Goal: Task Accomplishment & Management: Manage account settings

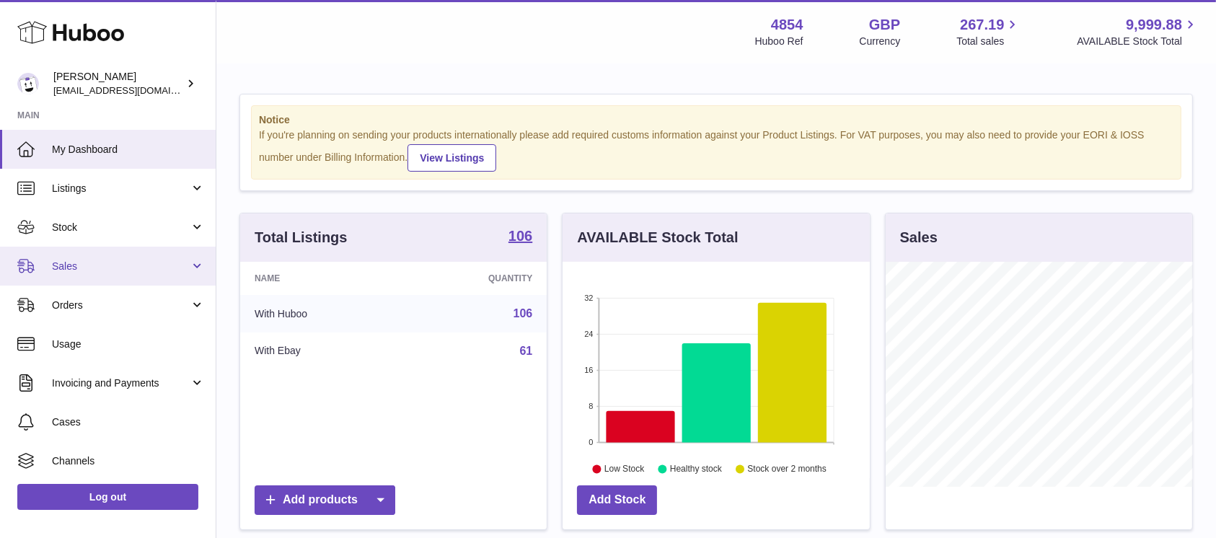
scroll to position [225, 306]
click at [130, 268] on span "Sales" at bounding box center [121, 267] width 138 height 14
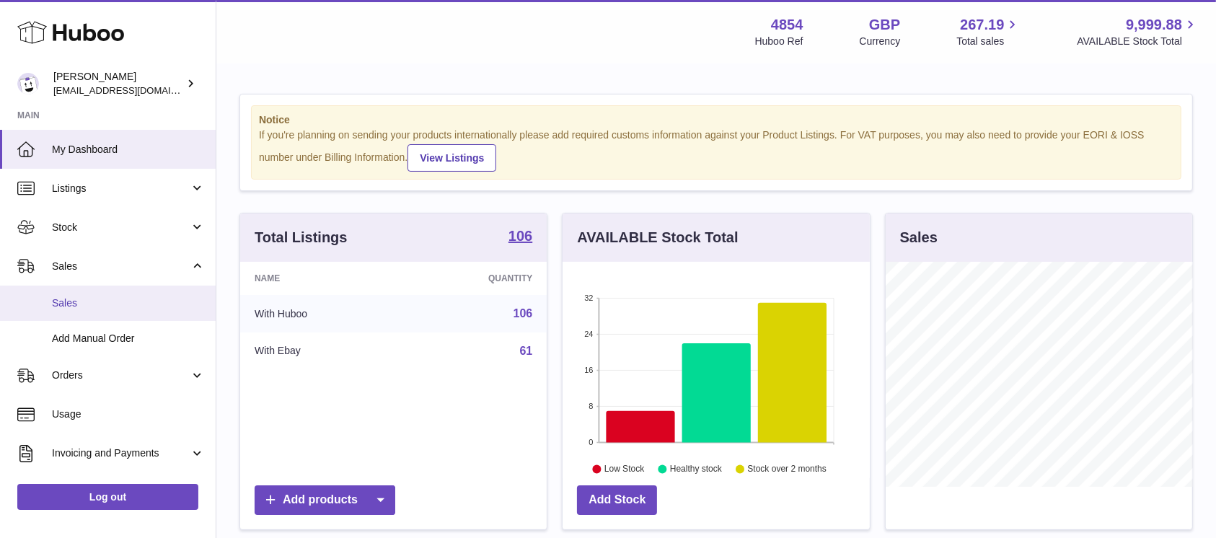
click at [123, 291] on link "Sales" at bounding box center [108, 303] width 216 height 35
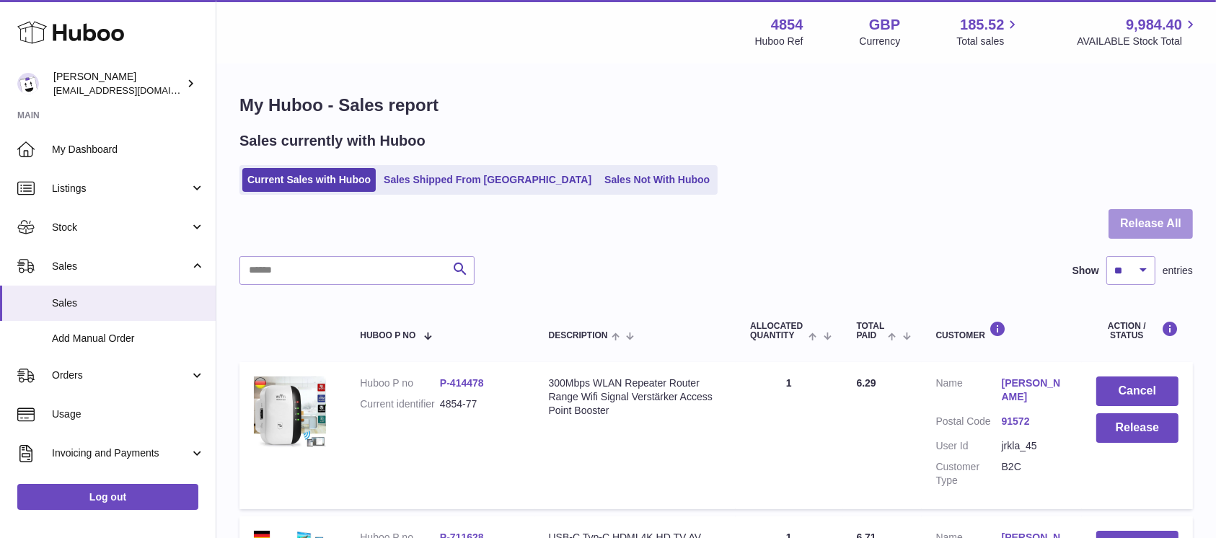
click at [1164, 223] on button "Release All" at bounding box center [1150, 224] width 84 height 30
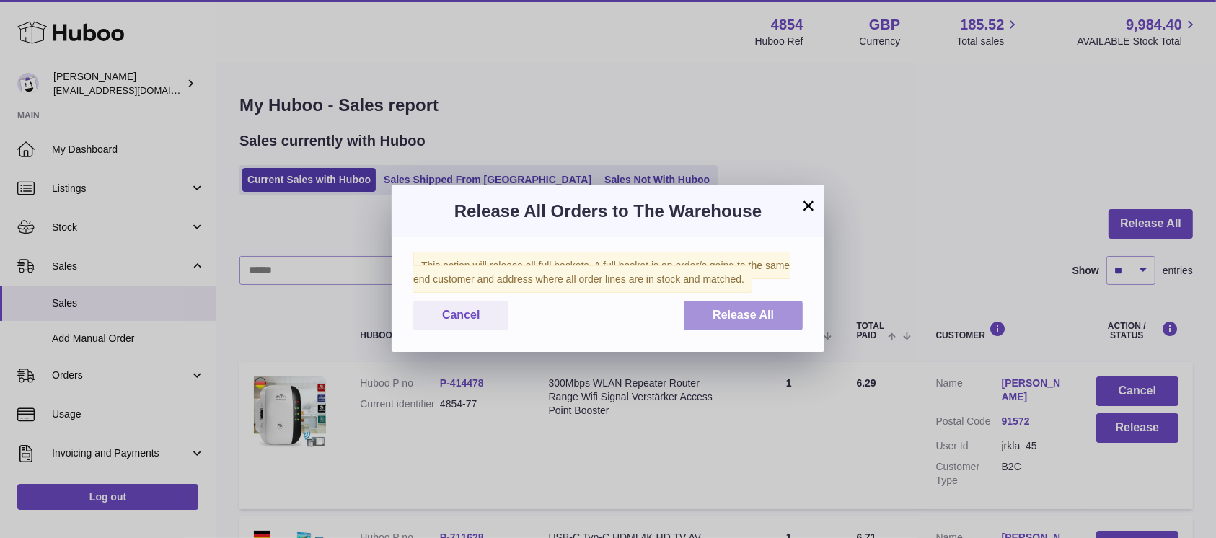
click at [766, 311] on span "Release All" at bounding box center [742, 315] width 61 height 12
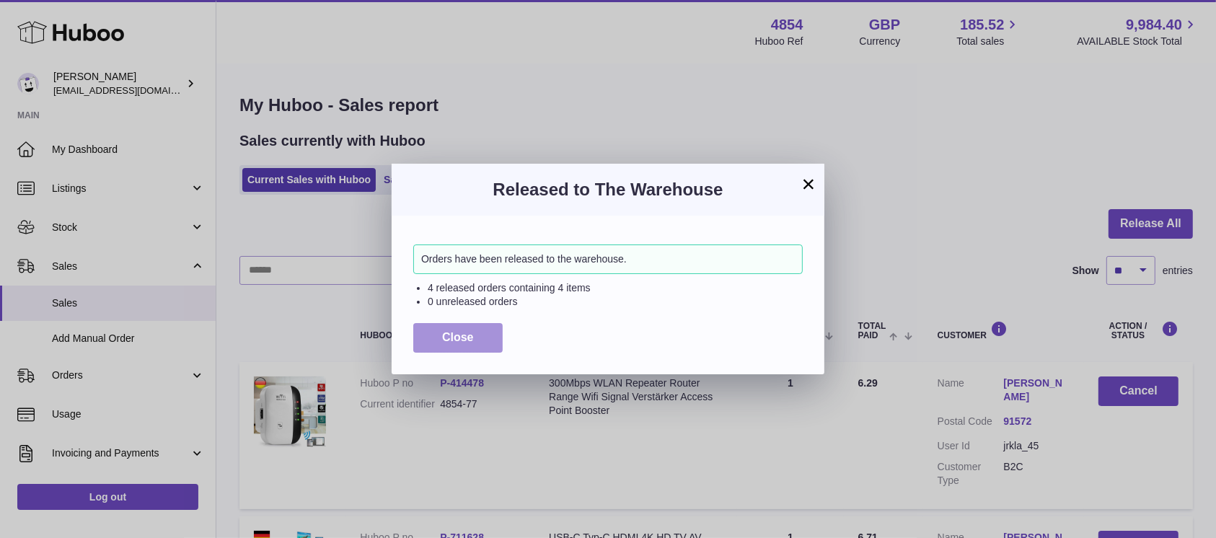
click at [462, 331] on span "Close" at bounding box center [458, 337] width 32 height 12
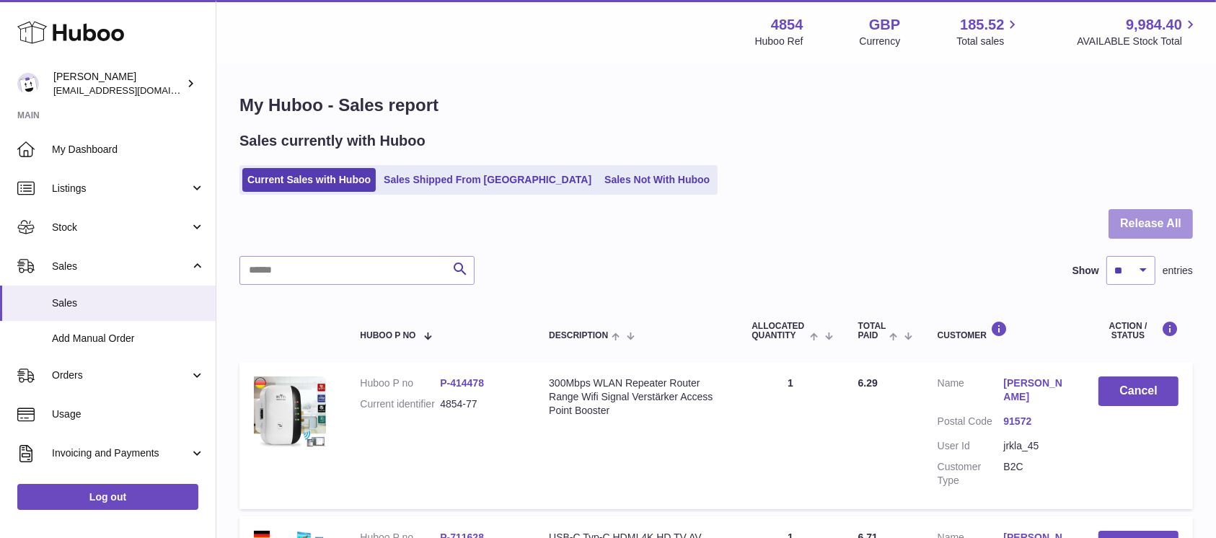
click at [1143, 213] on button "Release All" at bounding box center [1150, 224] width 84 height 30
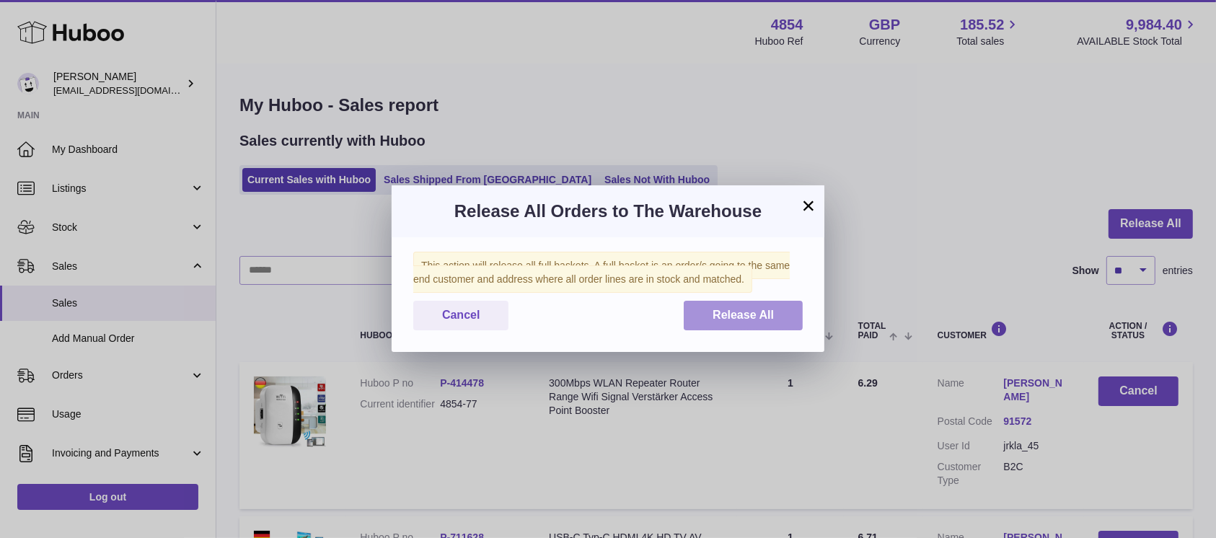
click at [707, 319] on button "Release All" at bounding box center [742, 316] width 119 height 30
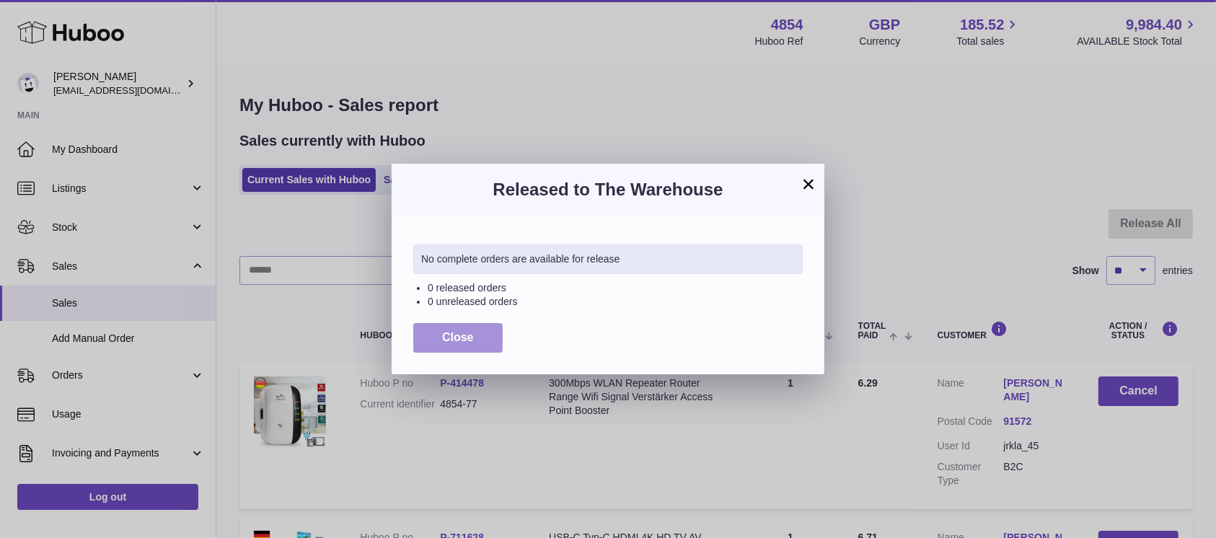
click at [476, 342] on button "Close" at bounding box center [457, 338] width 89 height 30
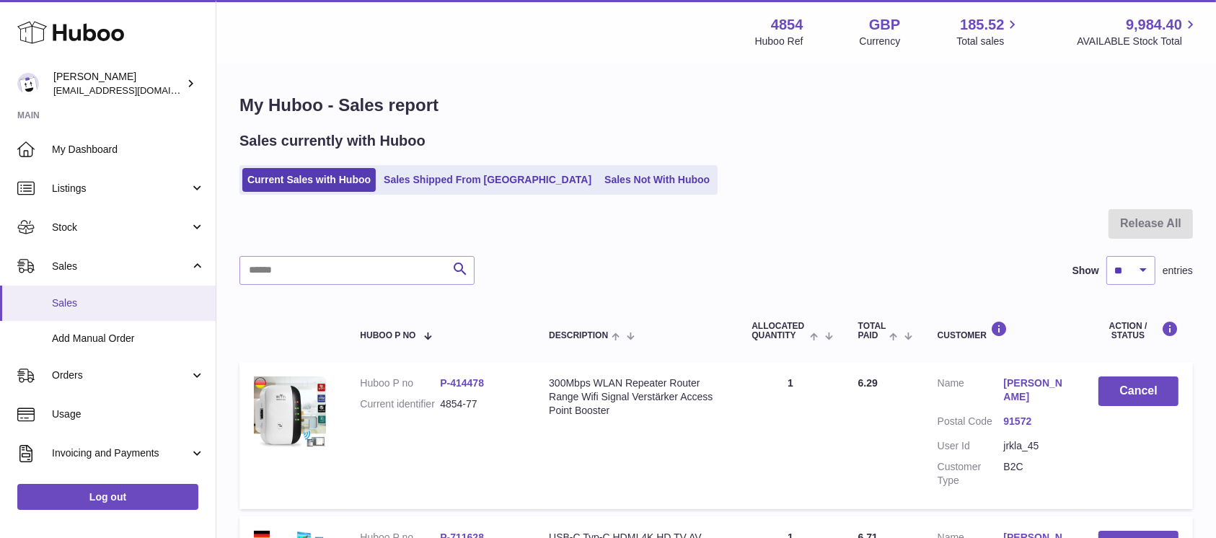
click at [105, 304] on span "Sales" at bounding box center [128, 303] width 153 height 14
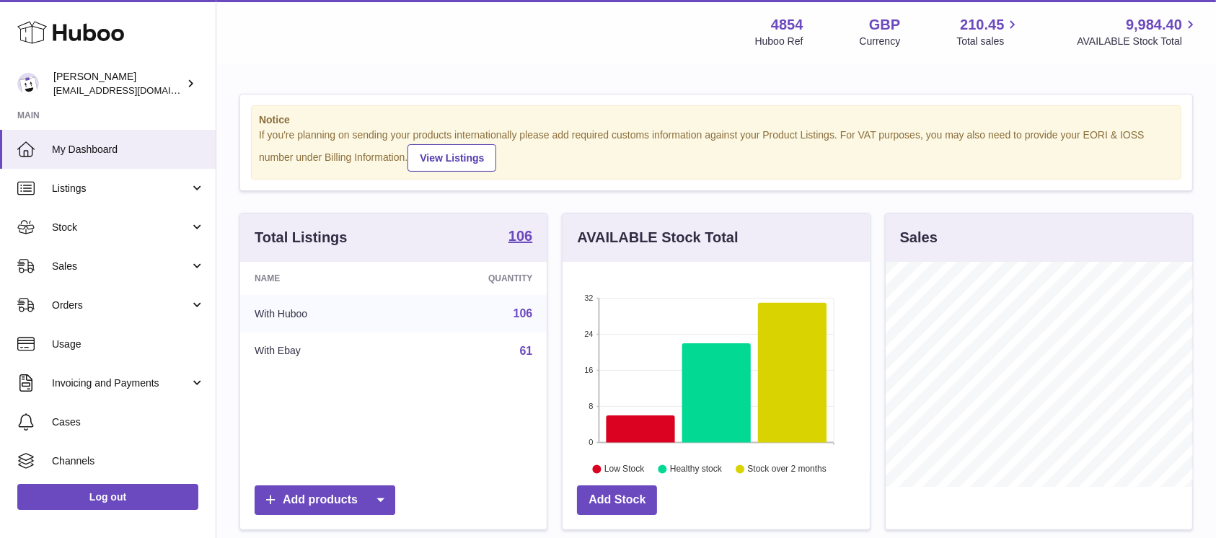
scroll to position [225, 306]
drag, startPoint x: 130, startPoint y: 265, endPoint x: 122, endPoint y: 286, distance: 21.7
click at [130, 265] on span "Sales" at bounding box center [121, 267] width 138 height 14
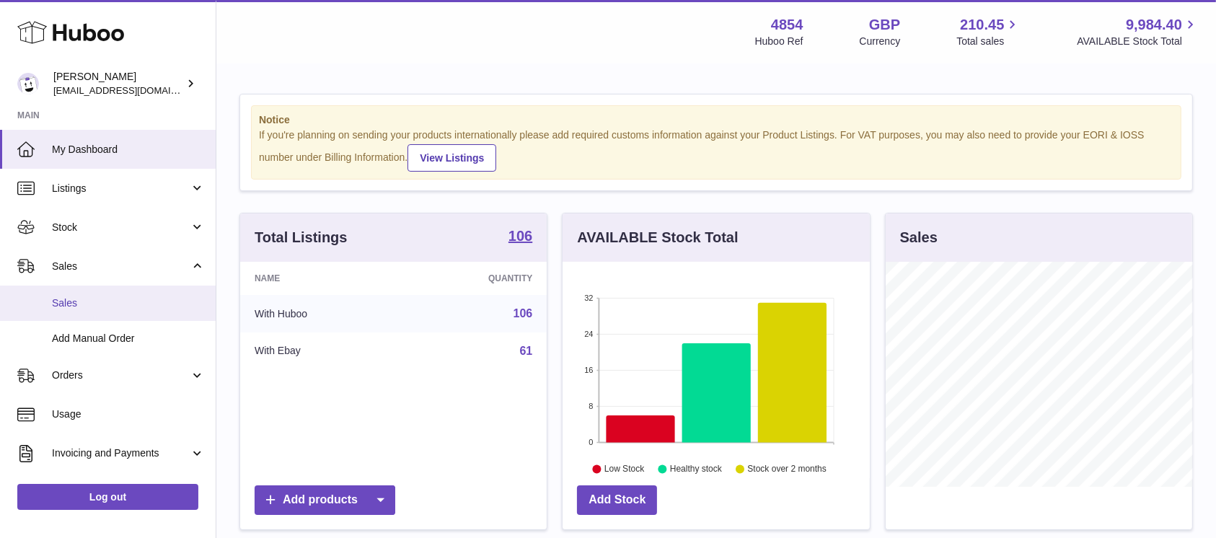
click at [115, 298] on span "Sales" at bounding box center [128, 303] width 153 height 14
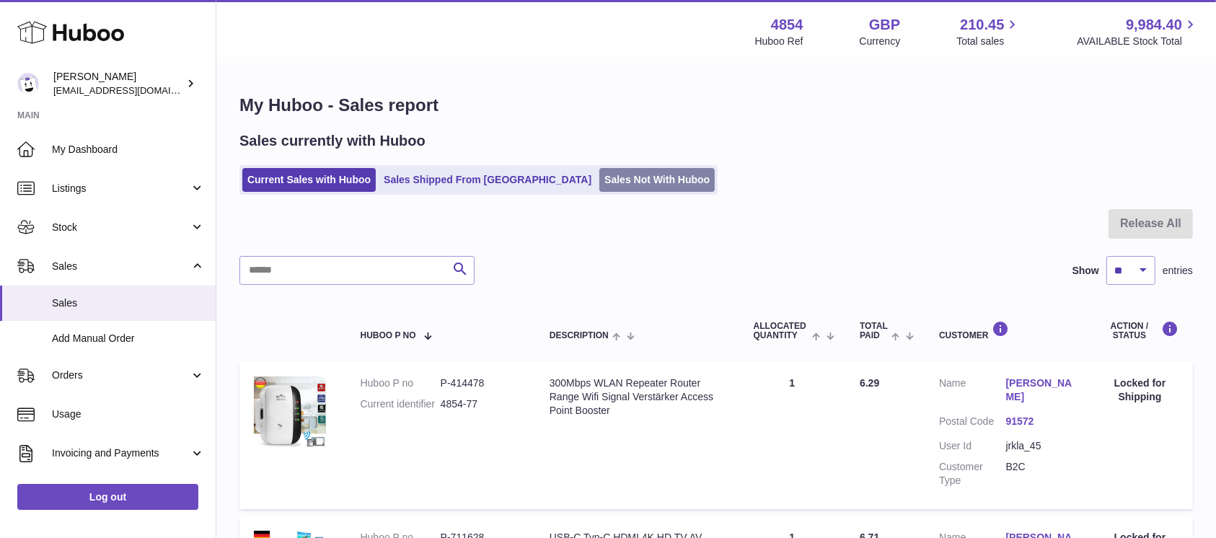
click at [599, 187] on link "Sales Not With Huboo" at bounding box center [656, 180] width 115 height 24
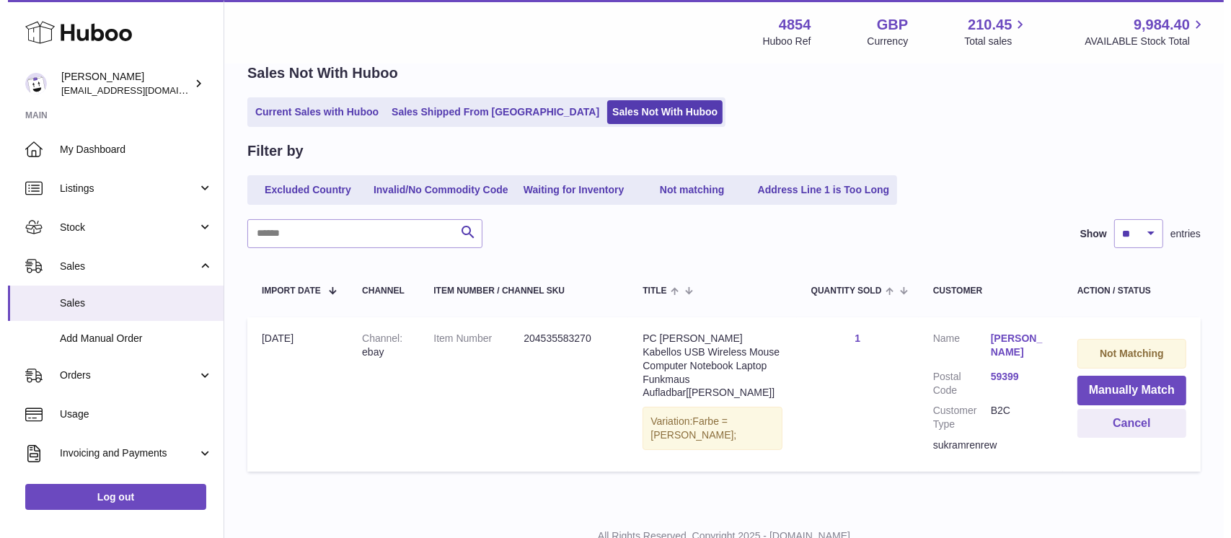
scroll to position [120, 0]
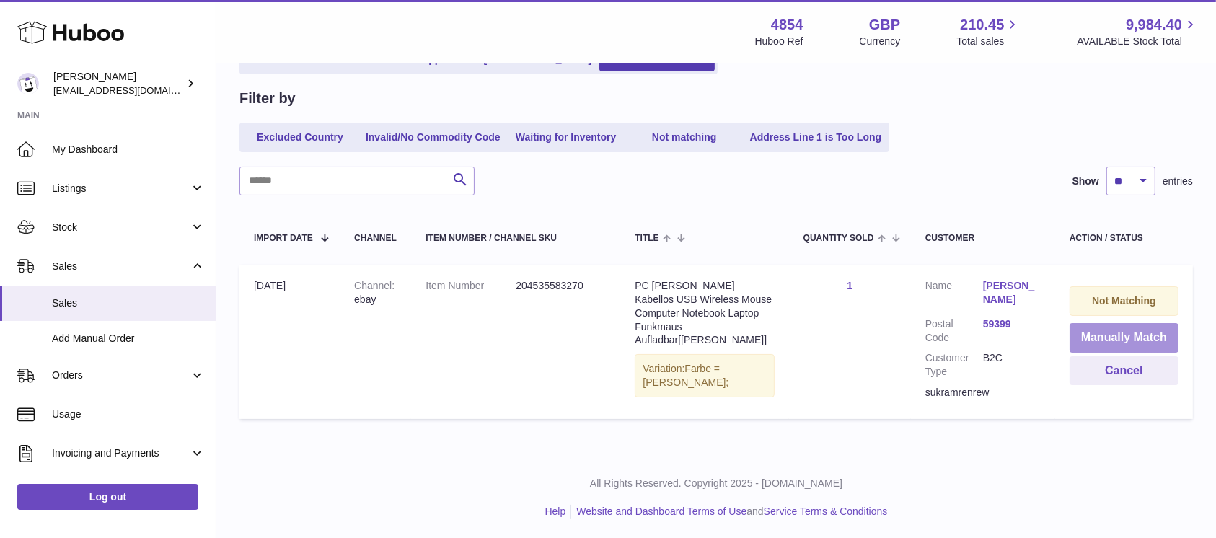
click at [1119, 341] on button "Manually Match" at bounding box center [1123, 338] width 109 height 30
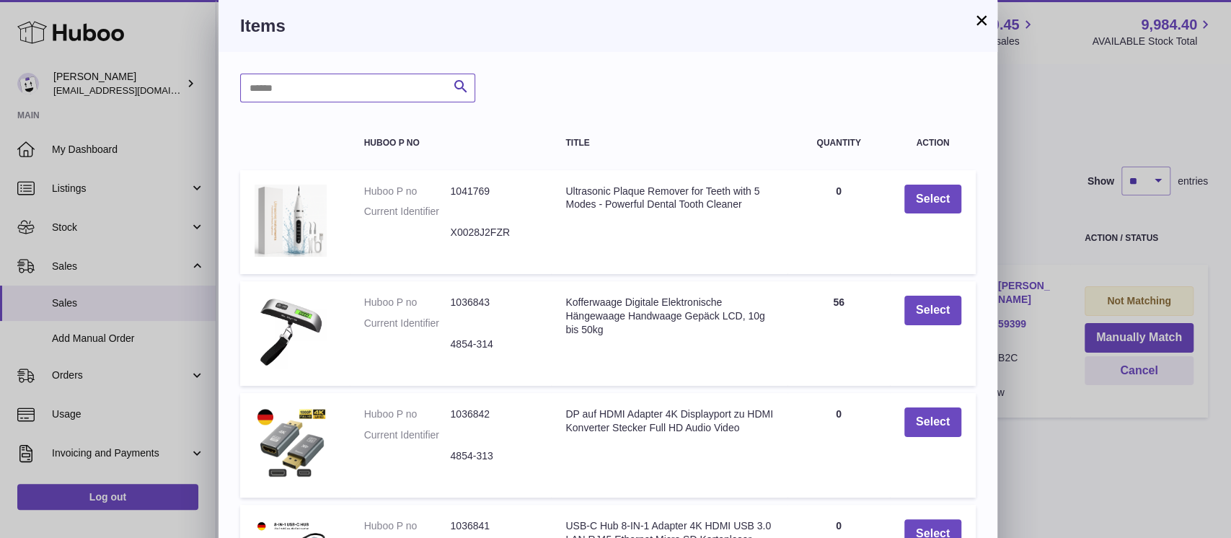
click at [290, 82] on input "text" at bounding box center [357, 88] width 235 height 29
type input "*****"
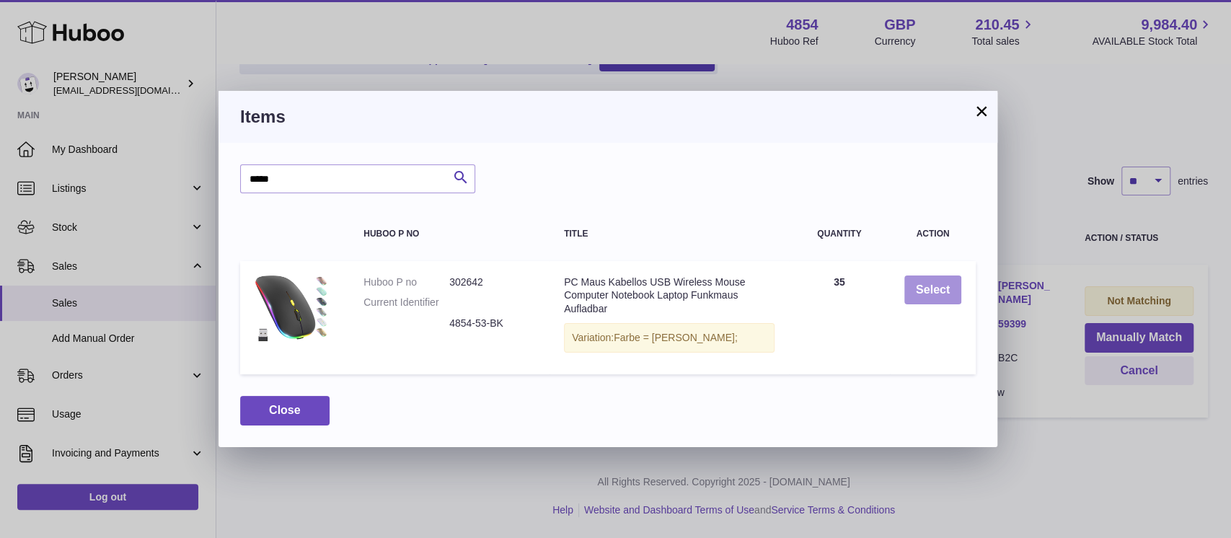
click at [948, 284] on button "Select" at bounding box center [932, 290] width 57 height 30
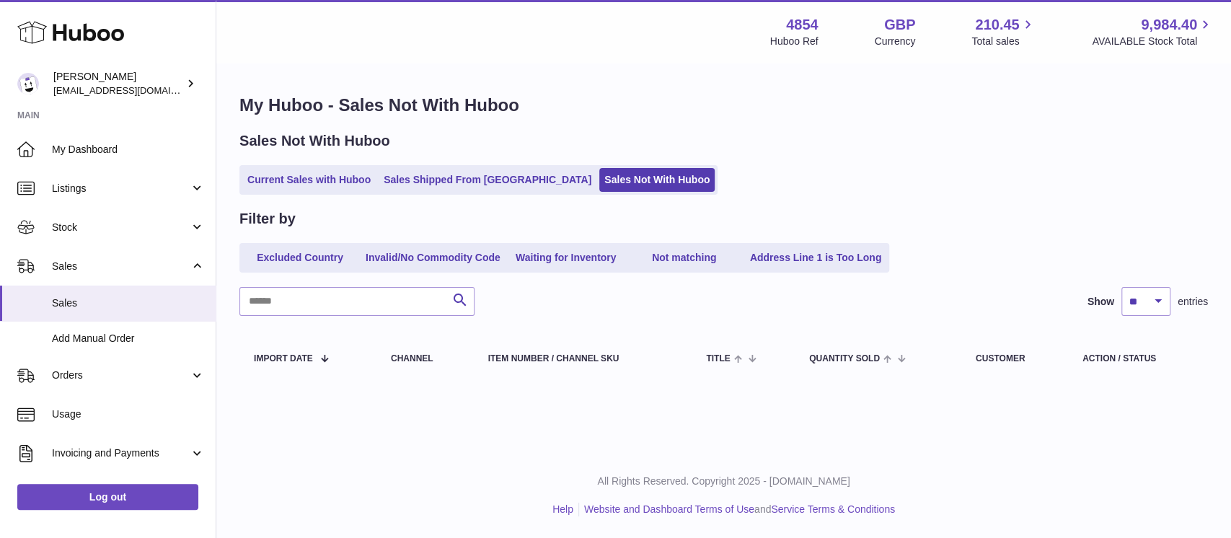
scroll to position [0, 0]
click at [304, 186] on link "Current Sales with Huboo" at bounding box center [308, 180] width 133 height 24
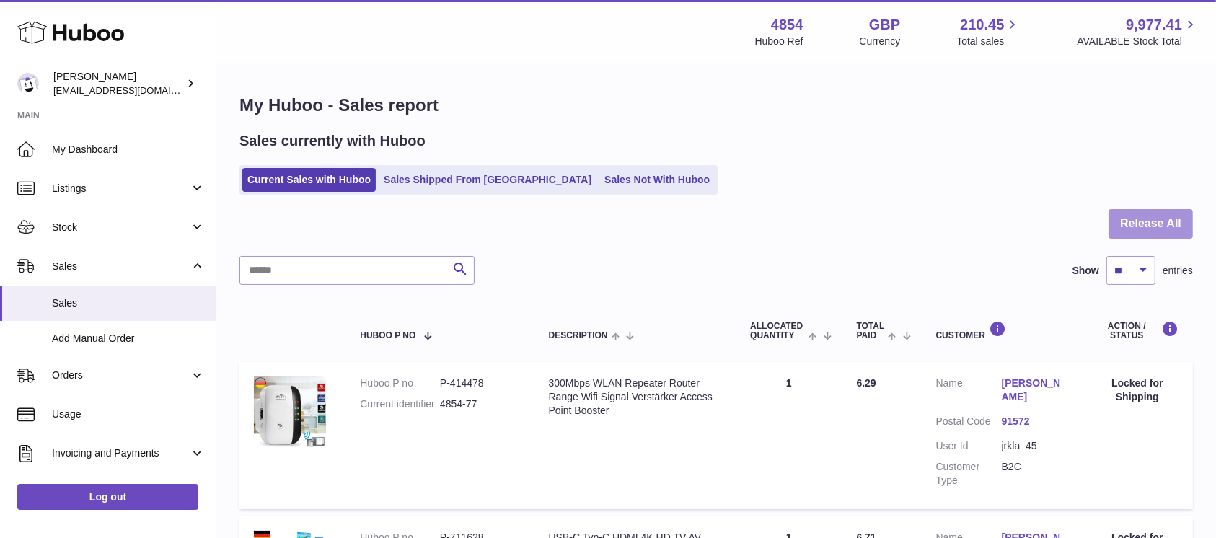
click at [1139, 226] on button "Release All" at bounding box center [1150, 224] width 84 height 30
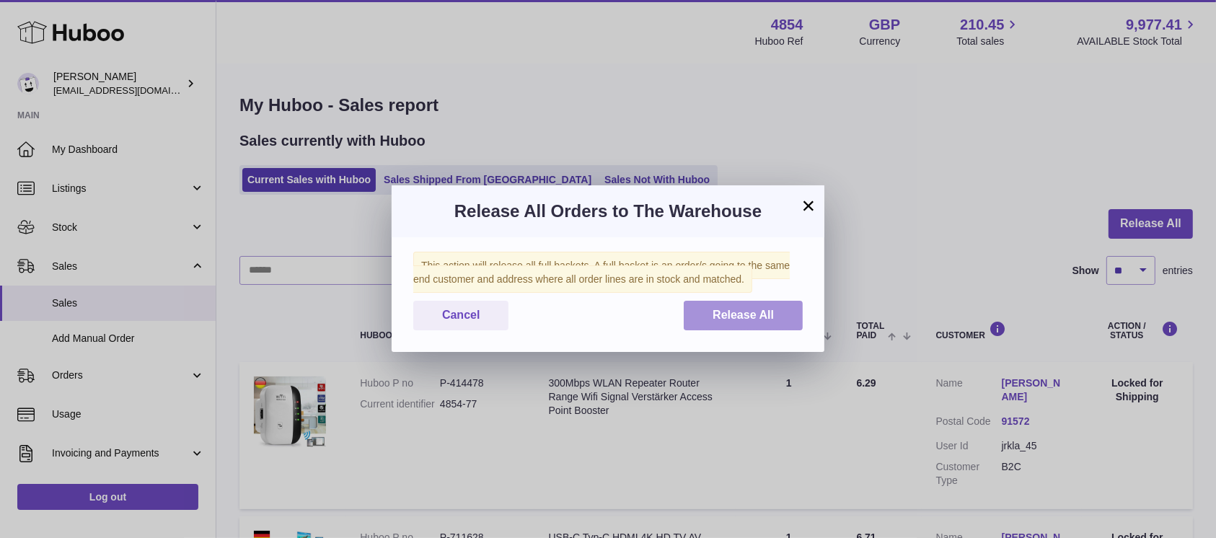
click at [720, 319] on span "Release All" at bounding box center [742, 315] width 61 height 12
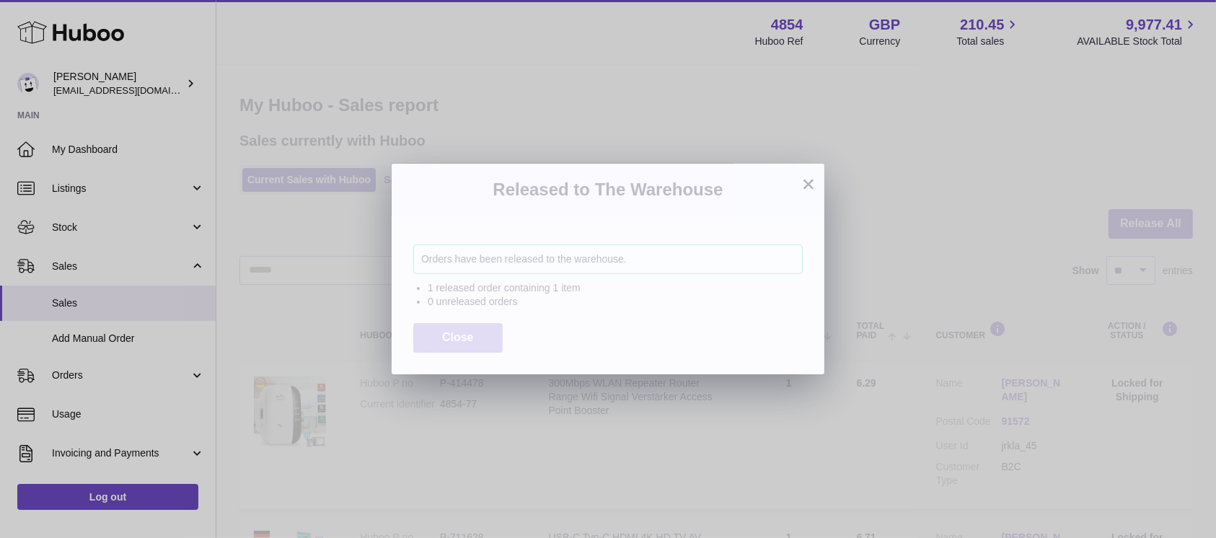
click at [469, 332] on span "Close" at bounding box center [458, 337] width 32 height 12
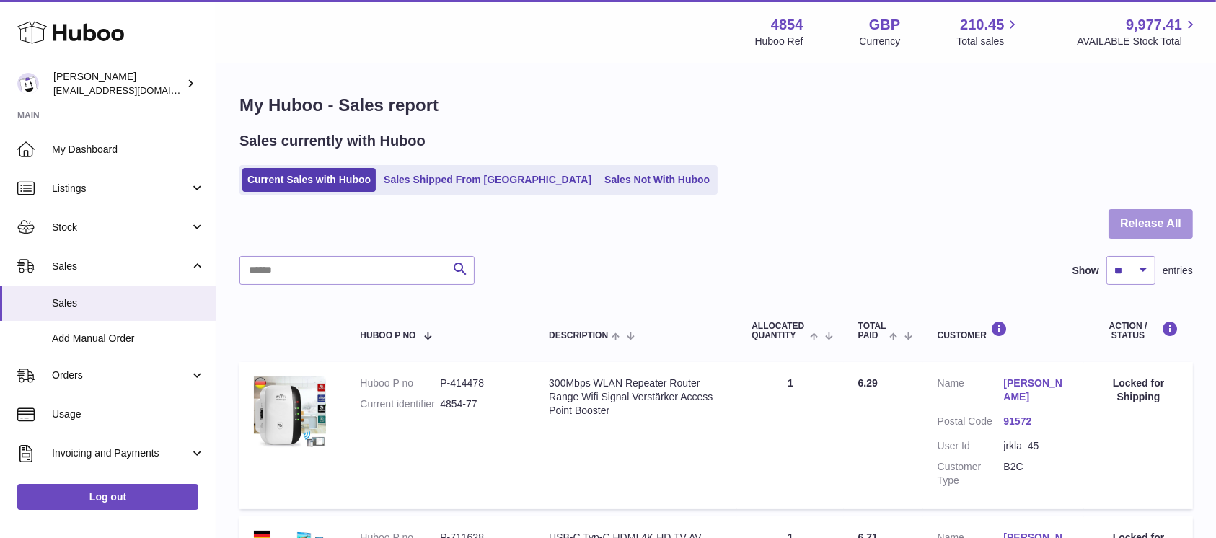
click at [1142, 223] on button "Release All" at bounding box center [1150, 224] width 84 height 30
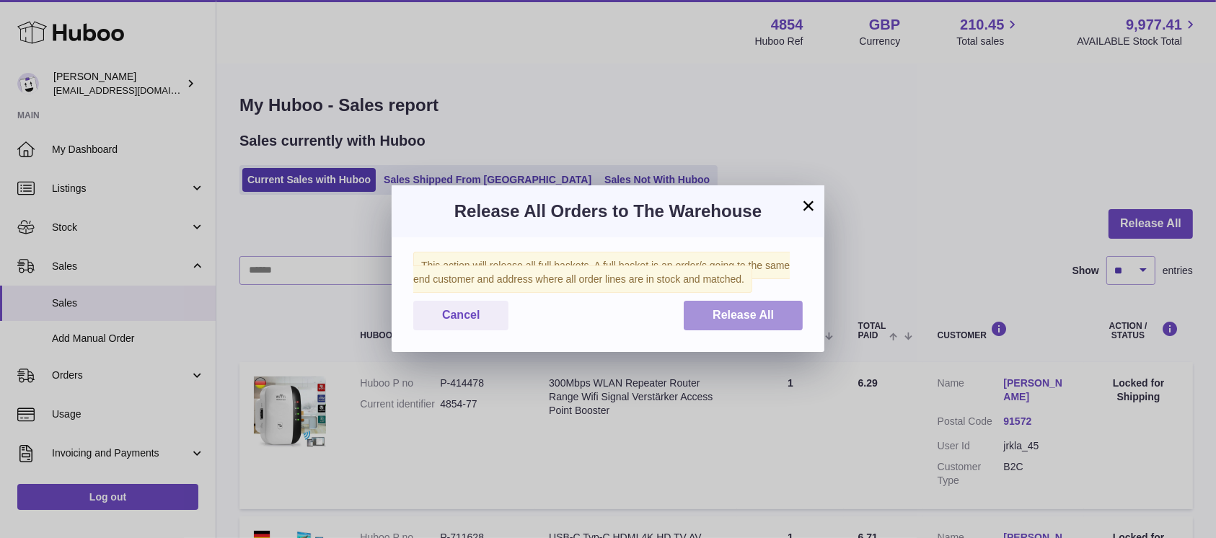
click at [741, 309] on span "Release All" at bounding box center [742, 315] width 61 height 12
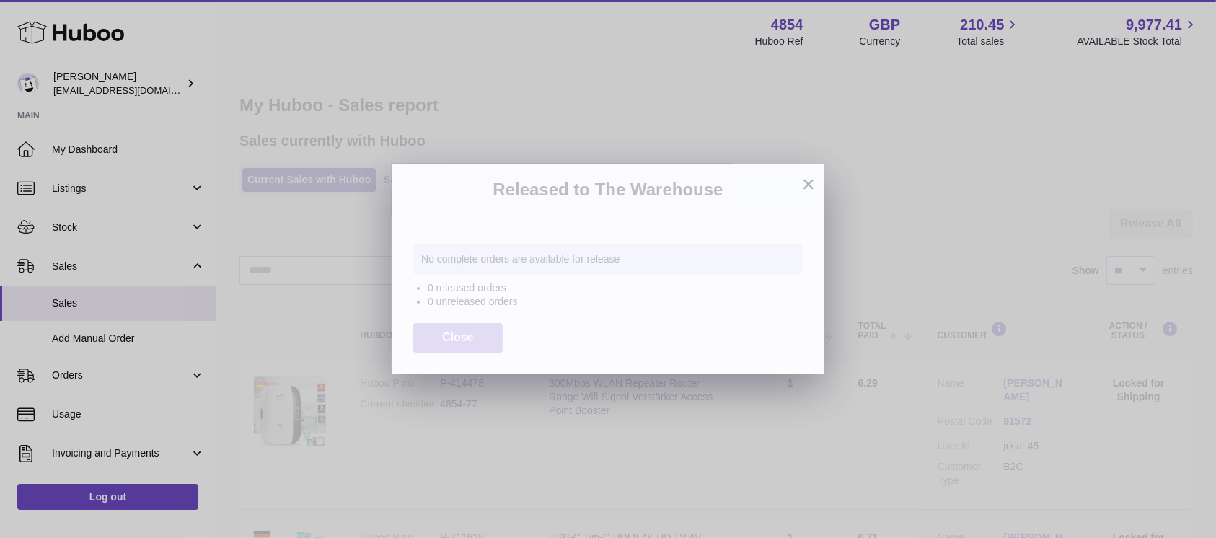
click at [467, 329] on button "Close" at bounding box center [457, 338] width 89 height 30
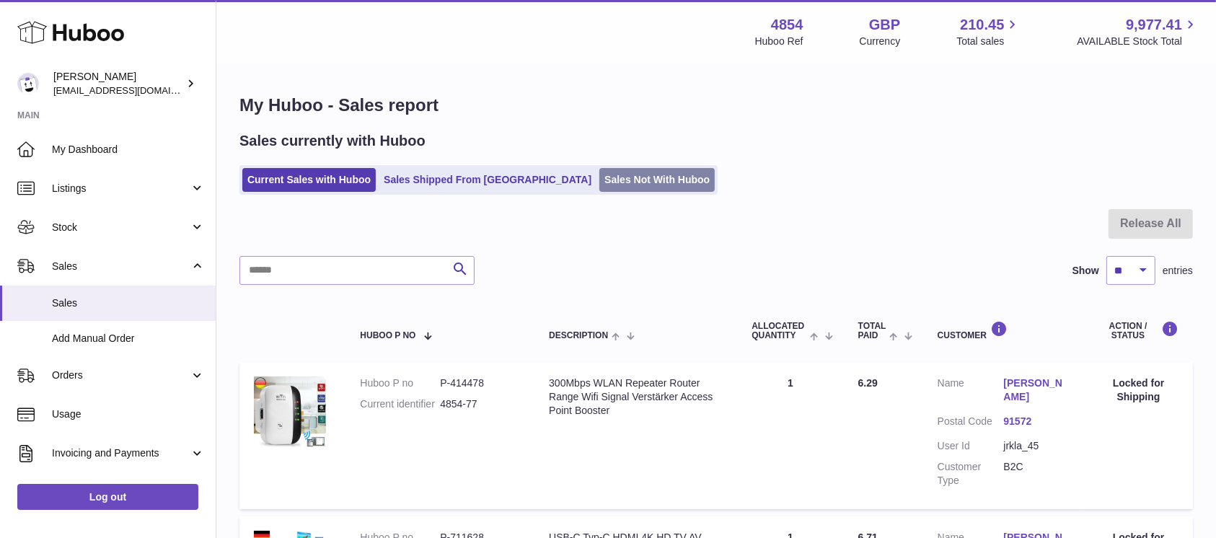
click at [606, 178] on link "Sales Not With Huboo" at bounding box center [656, 180] width 115 height 24
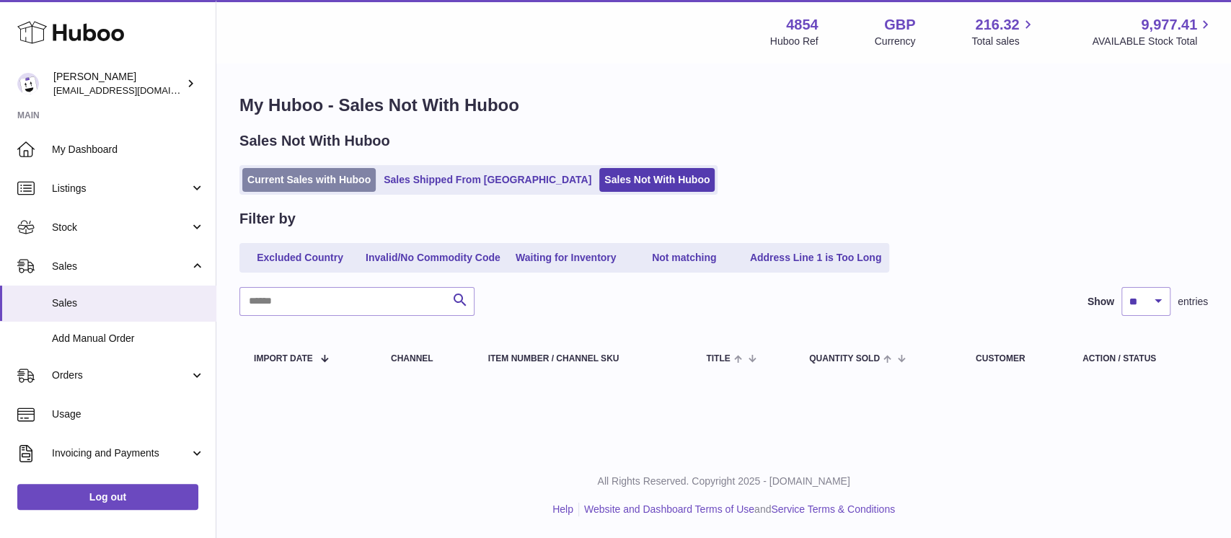
click at [353, 176] on link "Current Sales with Huboo" at bounding box center [308, 180] width 133 height 24
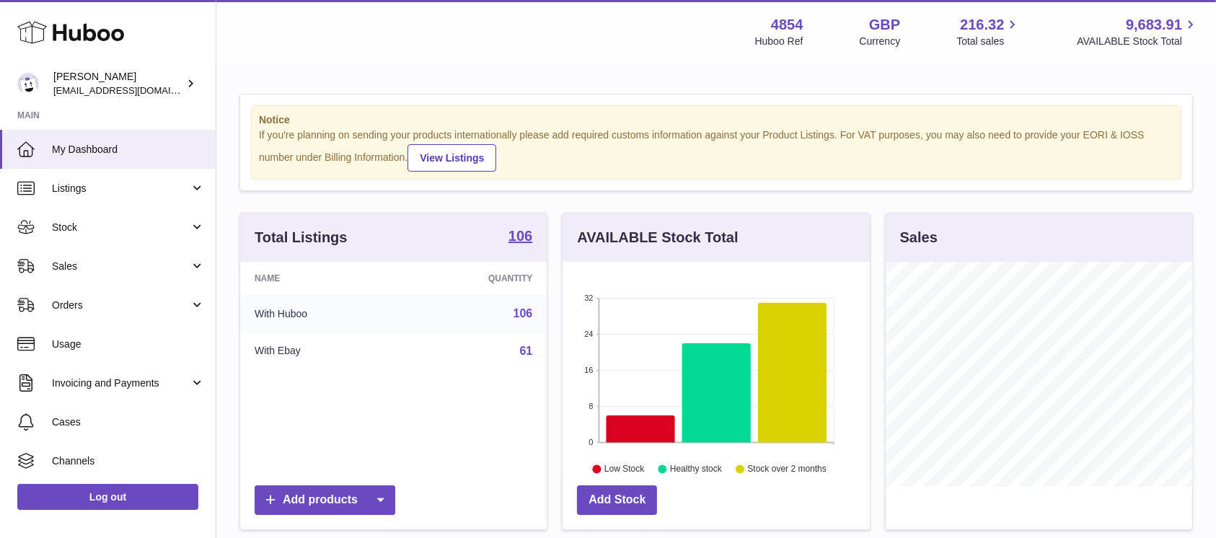
scroll to position [225, 306]
click at [81, 274] on link "Sales" at bounding box center [108, 266] width 216 height 39
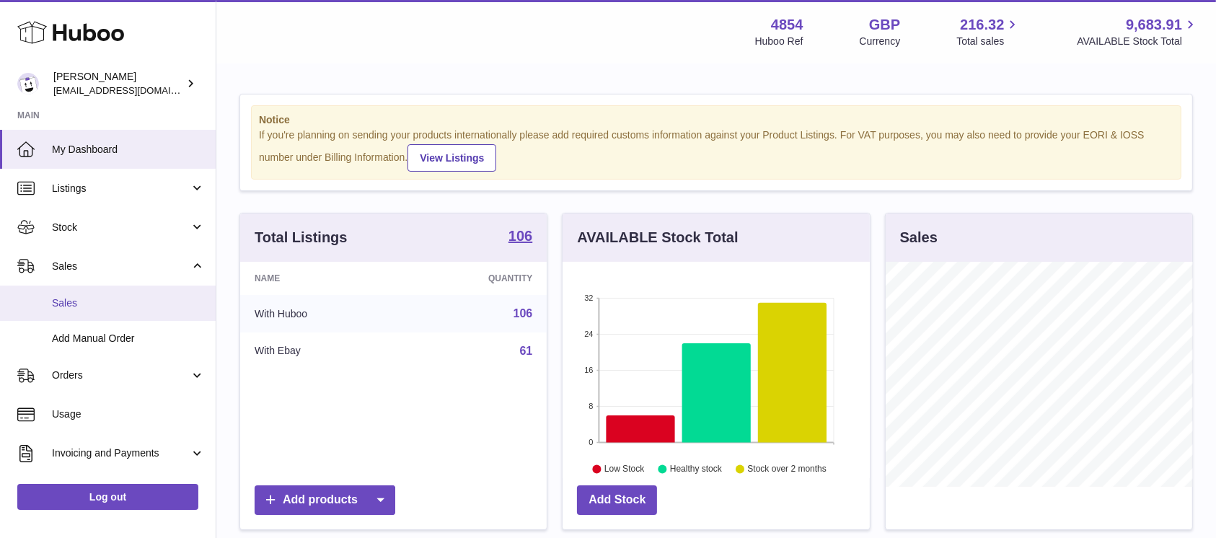
click at [94, 295] on link "Sales" at bounding box center [108, 303] width 216 height 35
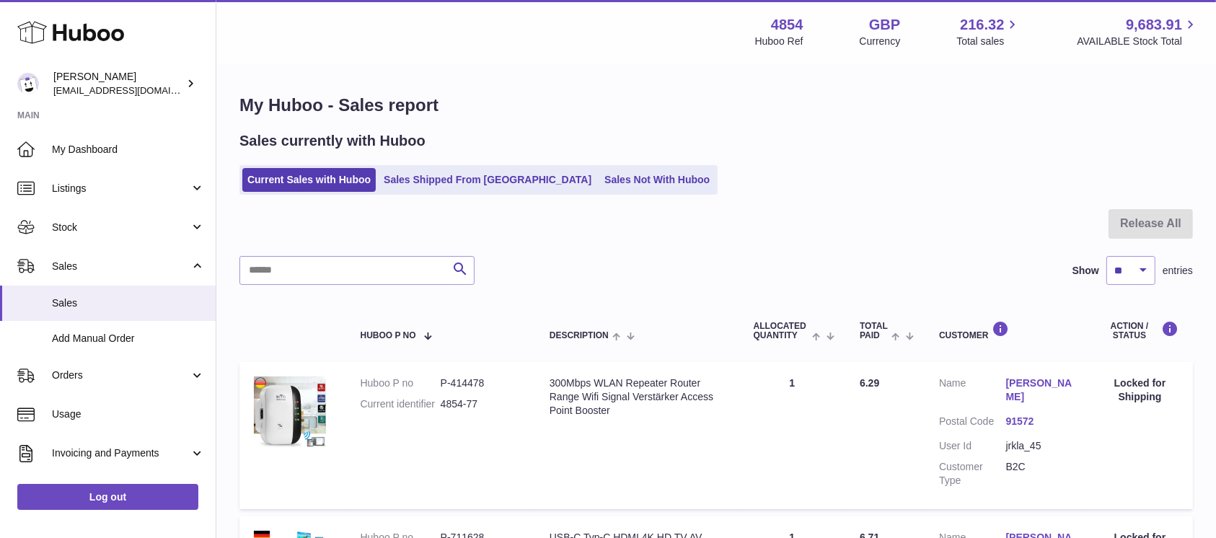
click at [567, 165] on ul "Current Sales with Huboo Sales Shipped From Huboo Sales Not With Huboo" at bounding box center [478, 180] width 478 height 30
click at [565, 168] on ul "Current Sales with Huboo Sales Shipped From Huboo Sales Not With Huboo" at bounding box center [478, 180] width 478 height 30
click at [599, 171] on link "Sales Not With Huboo" at bounding box center [656, 180] width 115 height 24
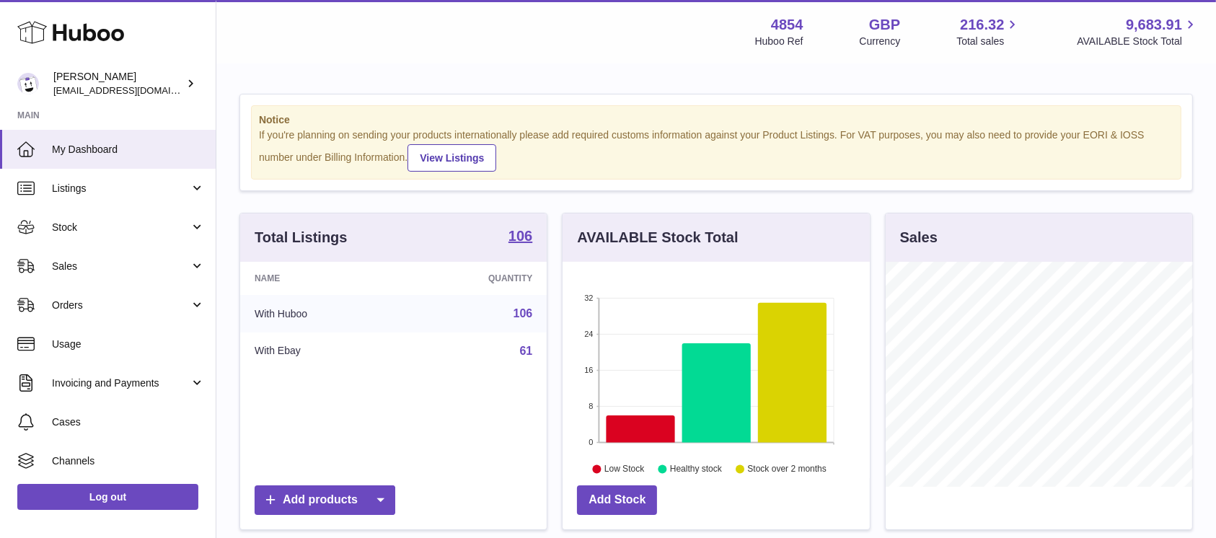
scroll to position [225, 306]
click at [144, 265] on span "Sales" at bounding box center [121, 267] width 138 height 14
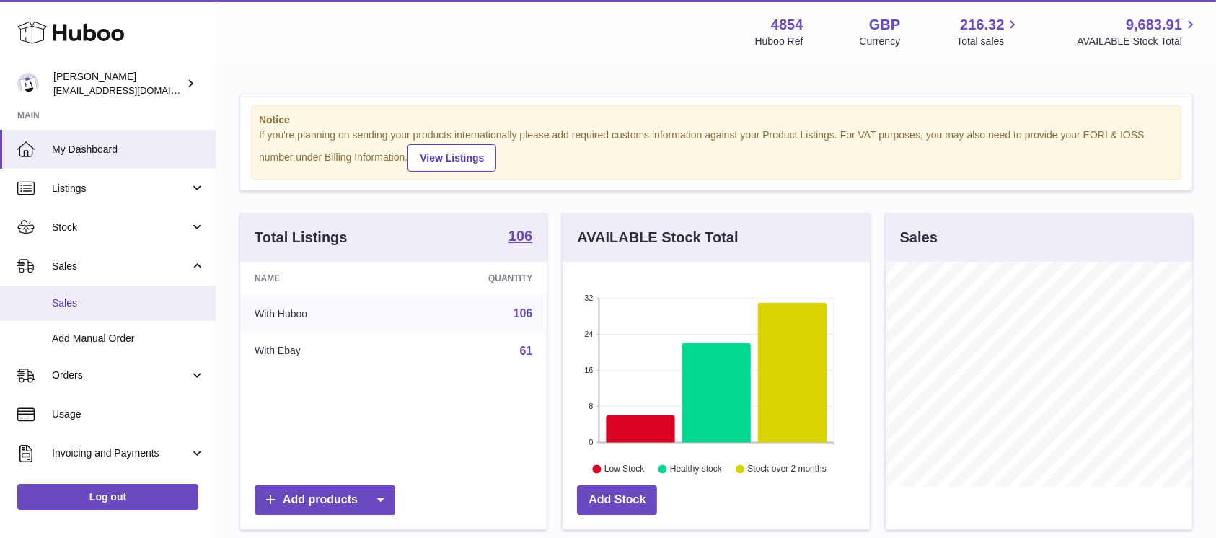
click at [114, 297] on span "Sales" at bounding box center [128, 303] width 153 height 14
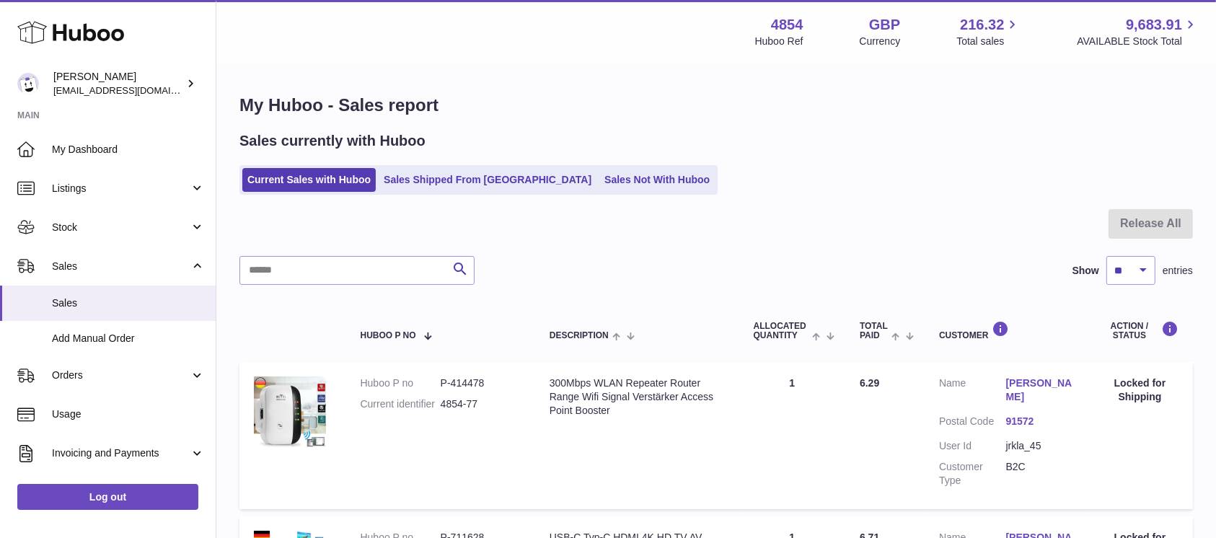
click at [578, 167] on ul "Current Sales with Huboo Sales Shipped From Huboo Sales Not With Huboo" at bounding box center [478, 180] width 478 height 30
click at [599, 174] on link "Sales Not With Huboo" at bounding box center [656, 180] width 115 height 24
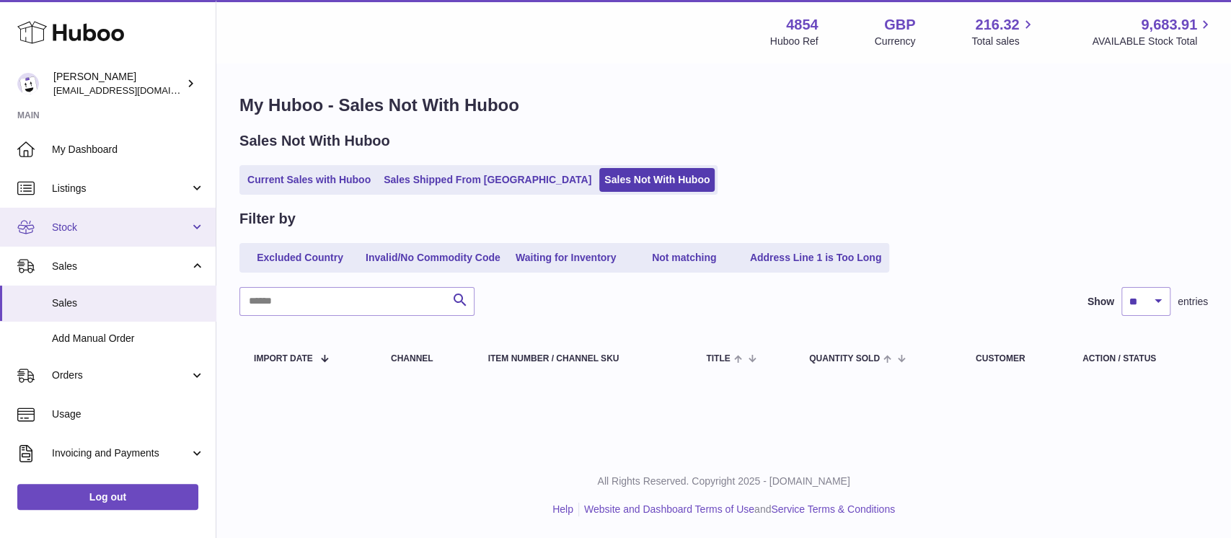
click at [157, 227] on span "Stock" at bounding box center [121, 228] width 138 height 14
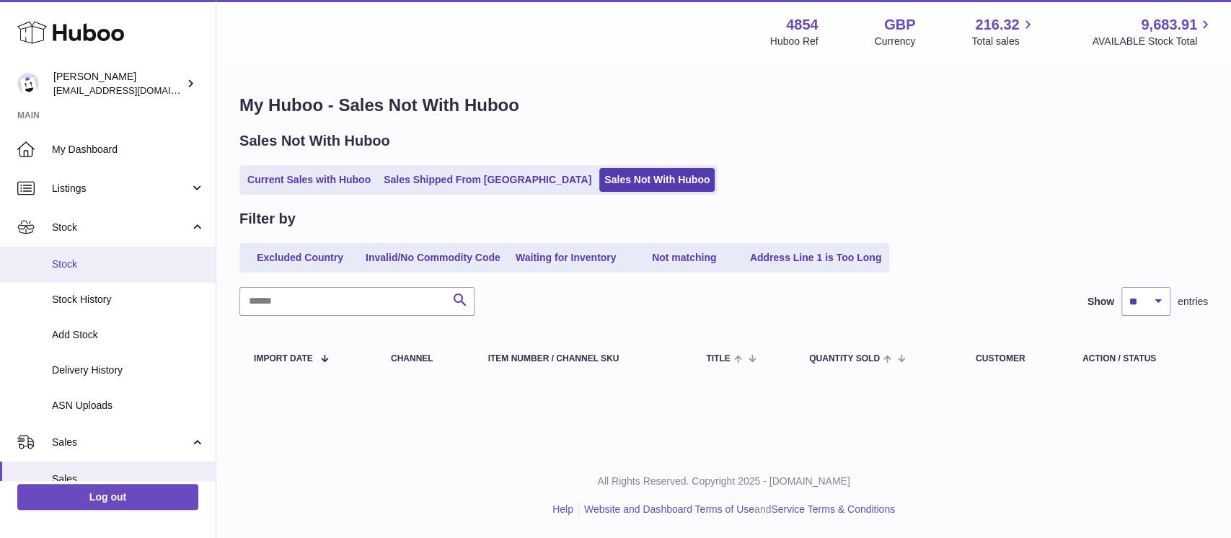
click at [136, 268] on span "Stock" at bounding box center [128, 264] width 153 height 14
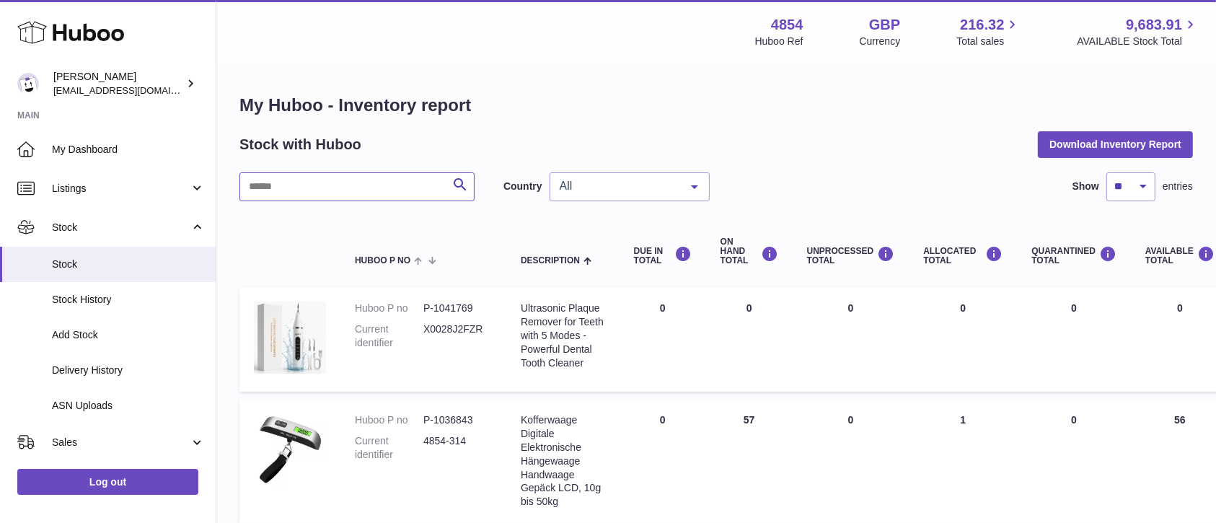
click at [356, 176] on input "text" at bounding box center [356, 186] width 235 height 29
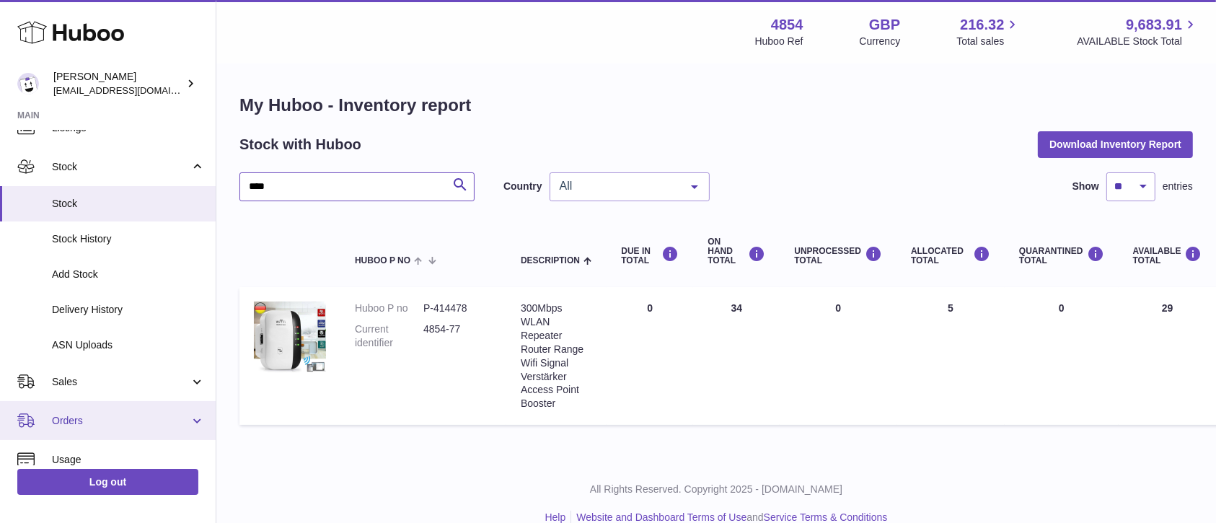
scroll to position [96, 0]
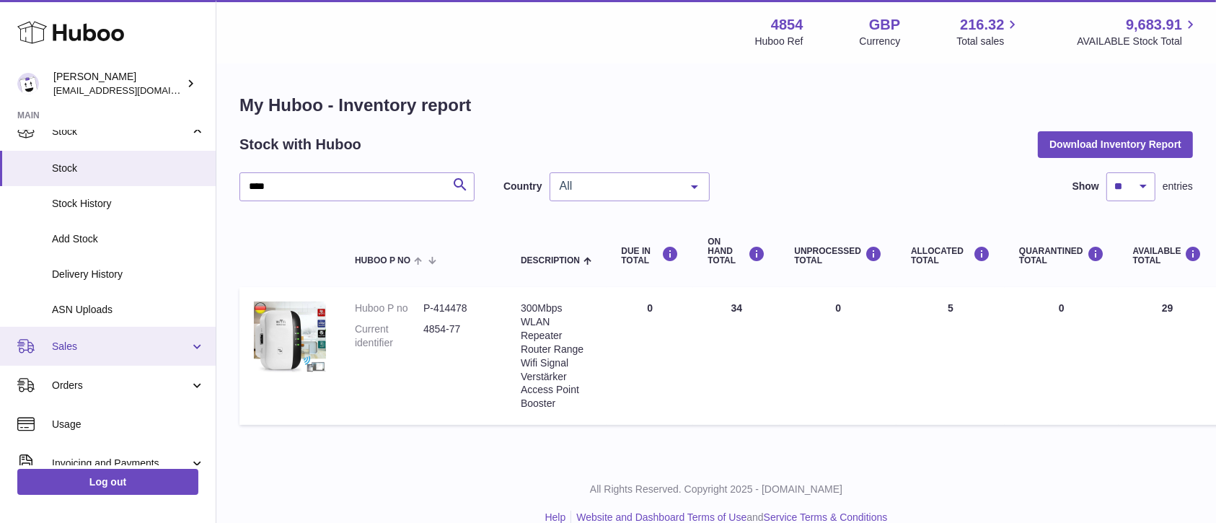
click at [150, 337] on link "Sales" at bounding box center [108, 346] width 216 height 39
click at [136, 361] on link "Sales" at bounding box center [108, 346] width 216 height 39
drag, startPoint x: 138, startPoint y: 355, endPoint x: 125, endPoint y: 376, distance: 25.2
click at [138, 354] on link "Sales" at bounding box center [108, 346] width 216 height 39
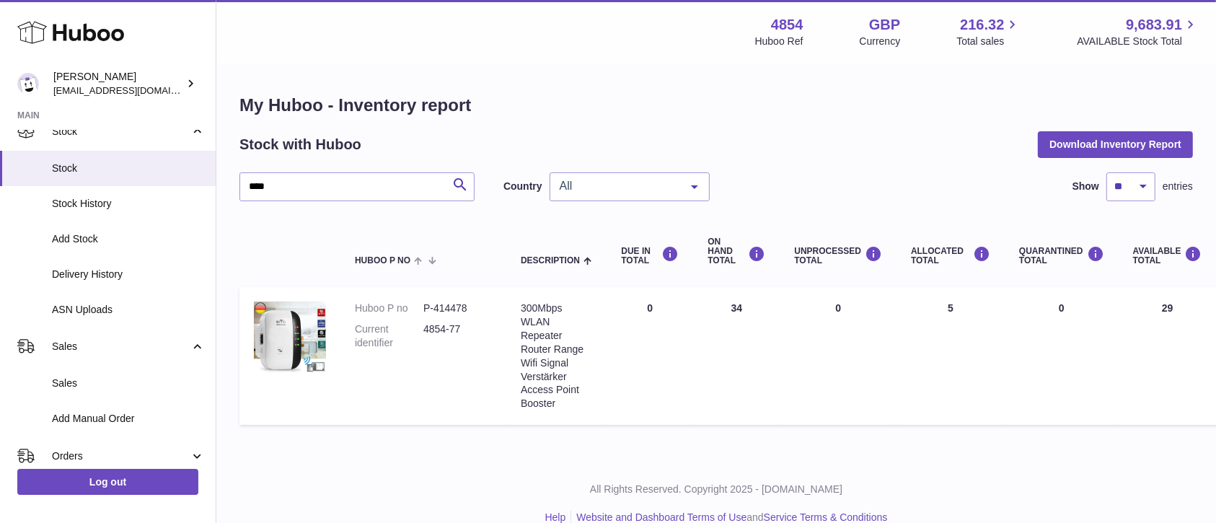
drag, startPoint x: 335, startPoint y: 164, endPoint x: 288, endPoint y: 189, distance: 52.9
click at [287, 175] on div "My Huboo - Inventory report Stock with Huboo Download Inventory Report **** Sea…" at bounding box center [715, 263] width 953 height 338
click at [288, 190] on input "****" at bounding box center [356, 186] width 235 height 29
type input "*"
type input "****"
